Goal: Navigation & Orientation: Understand site structure

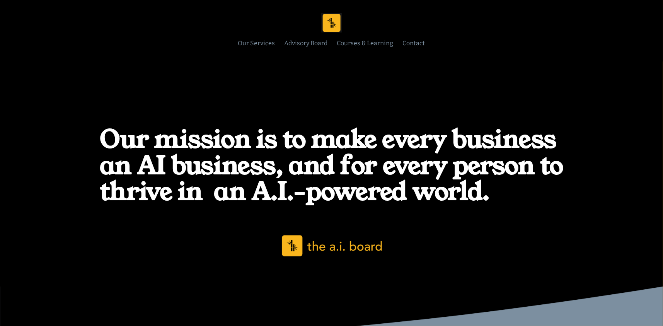
click at [330, 140] on strong "Our mission is to make every business an AI business, and for every person to t…" at bounding box center [335, 165] width 470 height 87
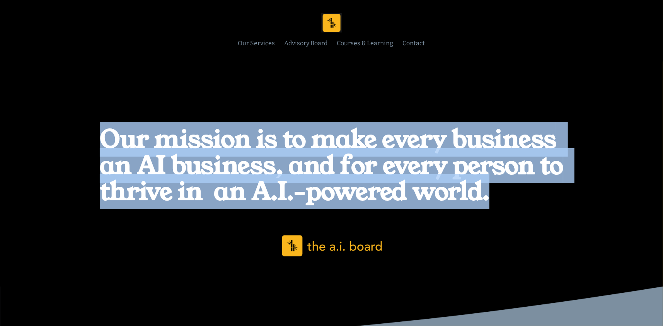
drag, startPoint x: 101, startPoint y: 134, endPoint x: 506, endPoint y: 212, distance: 412.9
click at [506, 212] on div "Our mission is to make every business an AI business, and for every person to t…" at bounding box center [331, 174] width 663 height 181
copy strong "Our mission is to make every business an AI business, and for every person to t…"
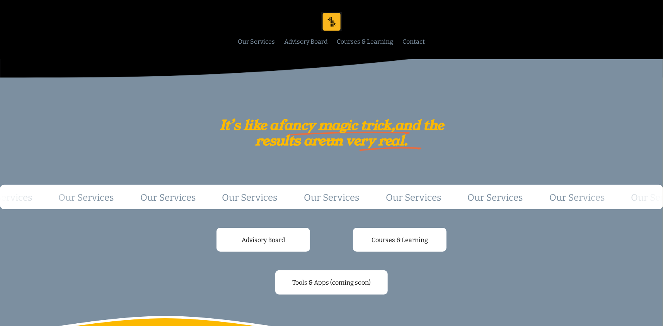
scroll to position [258, 0]
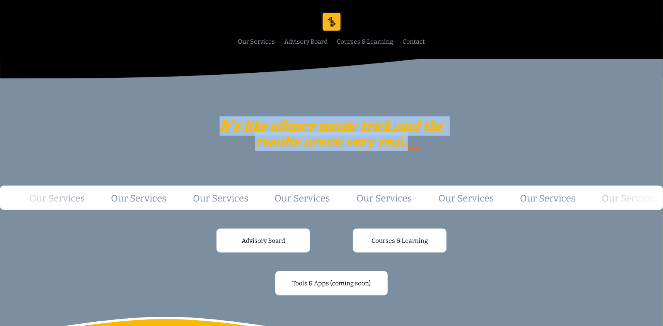
drag, startPoint x: 228, startPoint y: 125, endPoint x: 439, endPoint y: 149, distance: 212.6
click at [439, 149] on h3 "It’s like a fancy magic trick, and the results are un very real ." at bounding box center [332, 133] width 230 height 31
copy h3 "It’s like a fancy magic trick, and the results are un very real ."
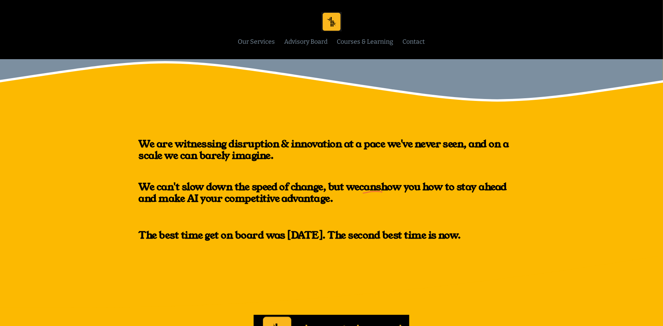
scroll to position [515, 0]
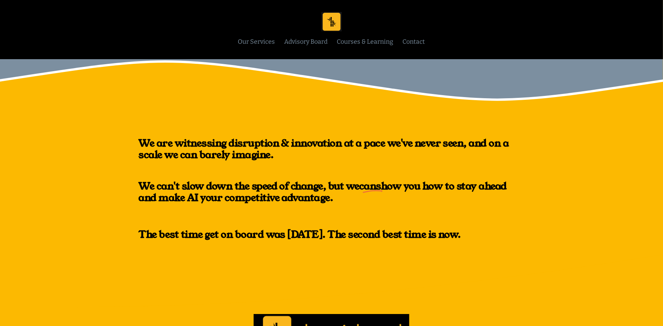
drag, startPoint x: 138, startPoint y: 136, endPoint x: 485, endPoint y: 246, distance: 364.3
click at [485, 246] on div "We are witnessing disruption & innovation at a pace we've never seen, and on a …" at bounding box center [331, 177] width 663 height 152
copy div "We are witnessing disruption & innovation at a pace we've never seen, and on a …"
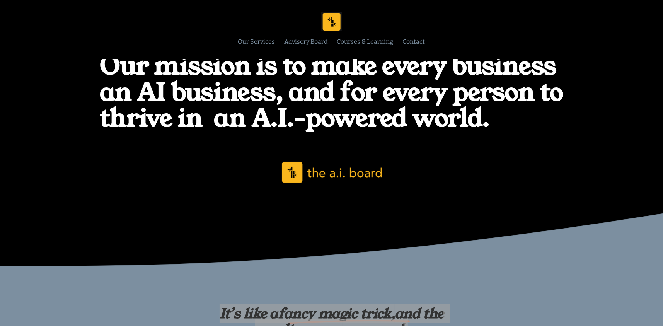
scroll to position [0, 0]
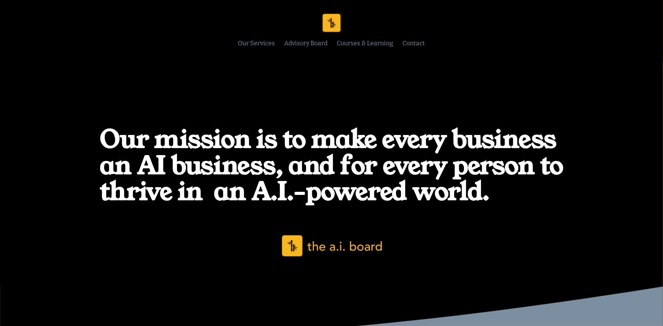
click at [250, 38] on link "Our Services" at bounding box center [256, 43] width 37 height 10
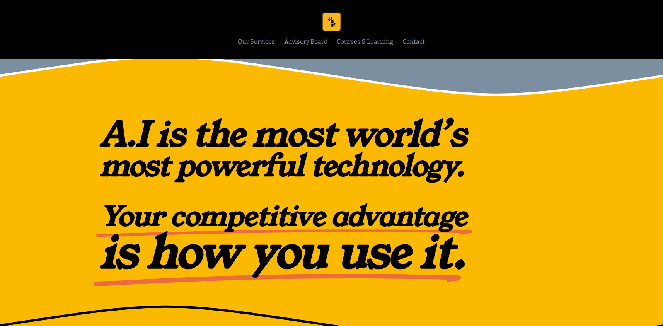
scroll to position [256, 0]
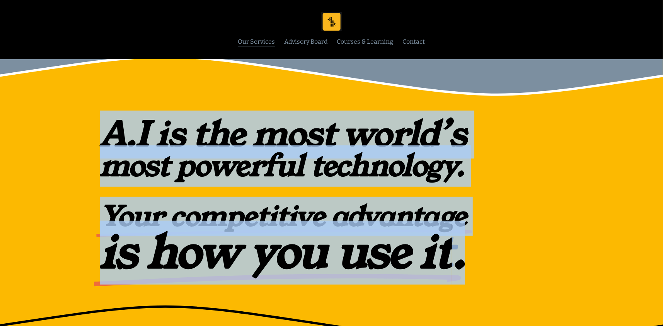
drag, startPoint x: 105, startPoint y: 131, endPoint x: 460, endPoint y: 260, distance: 377.4
click at [460, 260] on div "A.I is the most world’s most powerful technology. Your competitive advantage is…" at bounding box center [283, 197] width 367 height 158
copy div "A.I is the most world’s most powerful technology. Your competitive advantage is…"
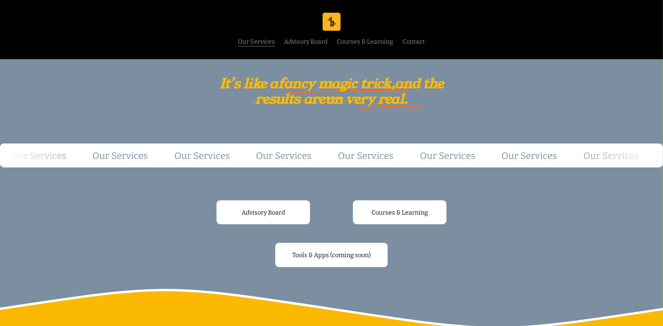
scroll to position [0, 0]
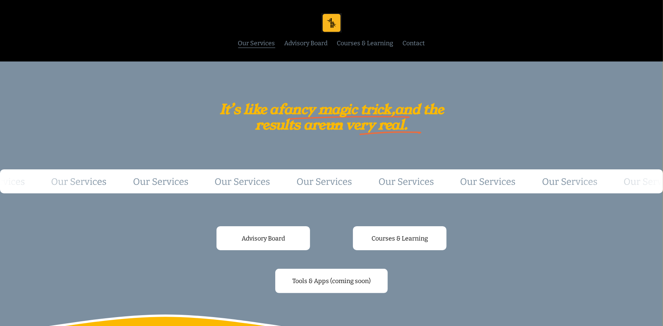
click at [309, 46] on link "Advisory Board" at bounding box center [306, 43] width 43 height 10
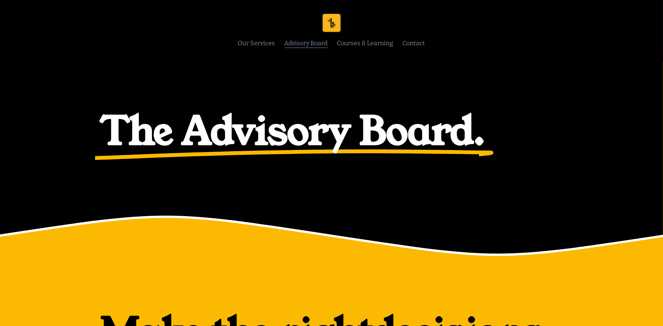
click at [362, 47] on link "Courses & Learning" at bounding box center [365, 43] width 56 height 10
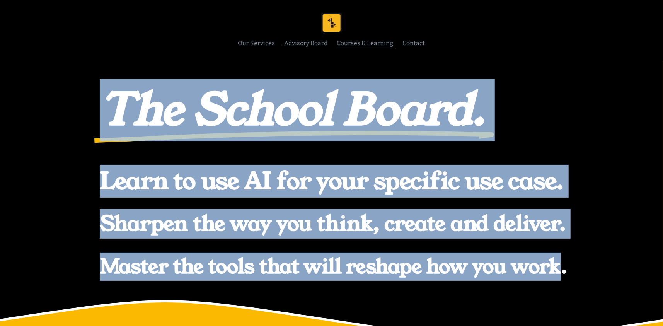
drag, startPoint x: 119, startPoint y: 107, endPoint x: 559, endPoint y: 275, distance: 471.3
click at [559, 275] on div "The School Board. Sharpen the way you think, create and deliver. Learn to use A…" at bounding box center [331, 181] width 663 height 195
click at [573, 272] on div "The School Board. Sharpen the way you think, create and deliver. Learn to use A…" at bounding box center [331, 181] width 663 height 195
copy div "The School Board. Sharpen the way you think, create and deliver. Learn to use A…"
click at [305, 47] on link "Advisory Board" at bounding box center [306, 43] width 43 height 10
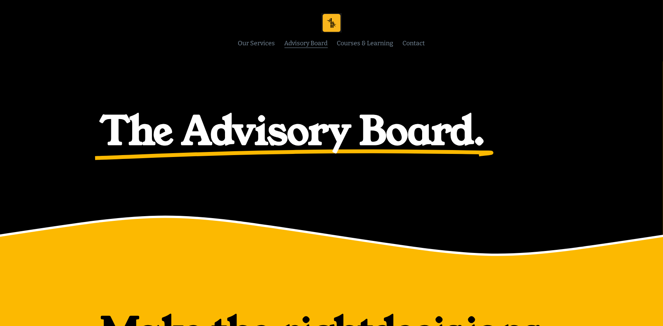
click at [330, 20] on img at bounding box center [331, 22] width 20 height 19
